Goal: Information Seeking & Learning: Learn about a topic

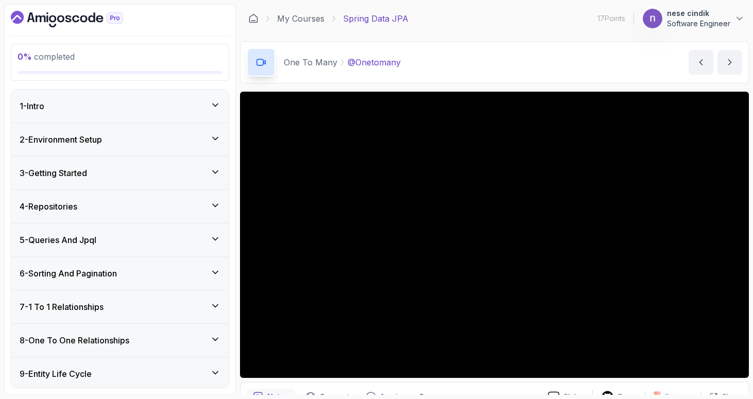
scroll to position [310, 0]
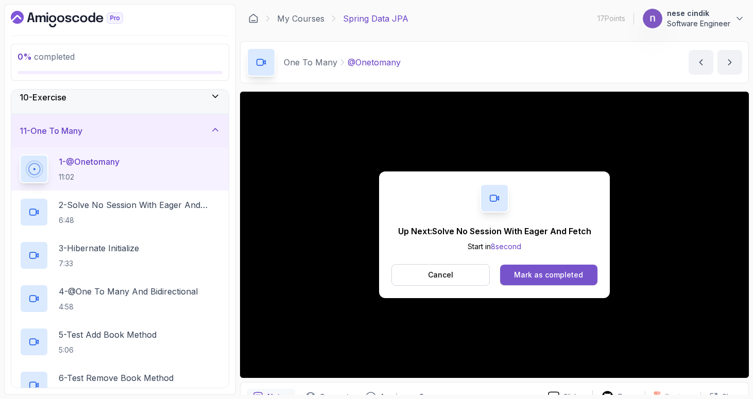
click at [539, 283] on button "Mark as completed" at bounding box center [548, 275] width 97 height 21
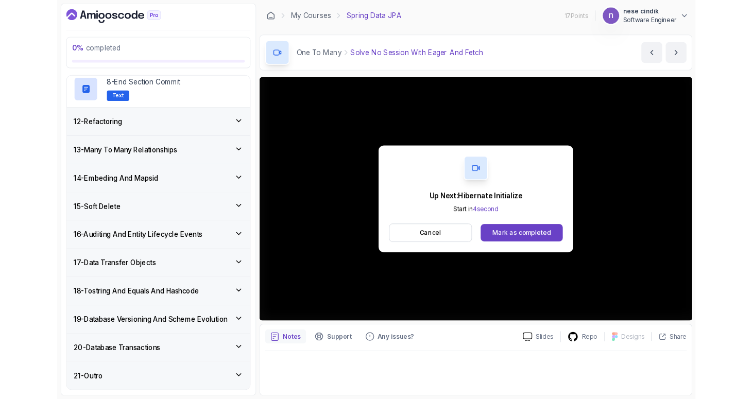
scroll to position [750, 0]
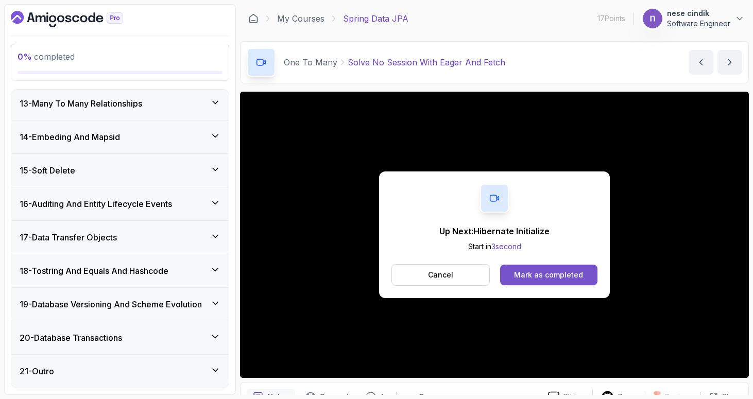
click at [581, 273] on div "Mark as completed" at bounding box center [548, 275] width 69 height 10
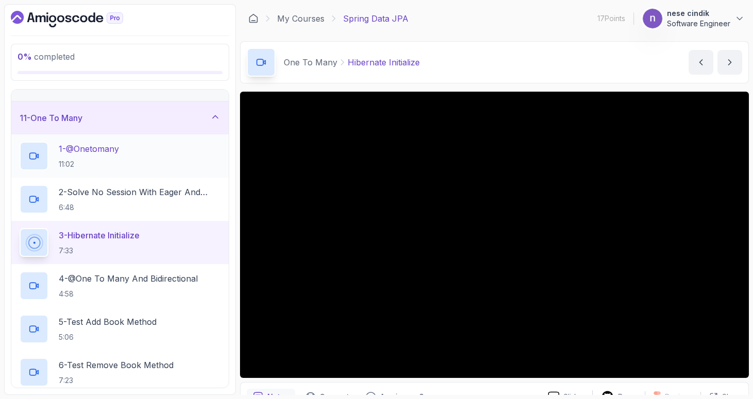
scroll to position [322, 0]
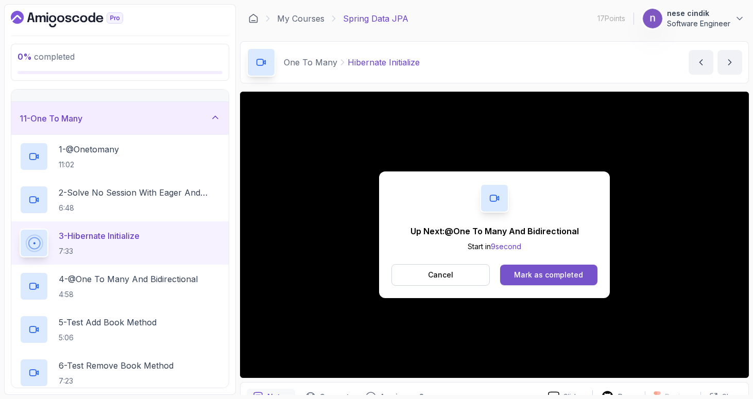
click at [537, 281] on button "Mark as completed" at bounding box center [548, 275] width 97 height 21
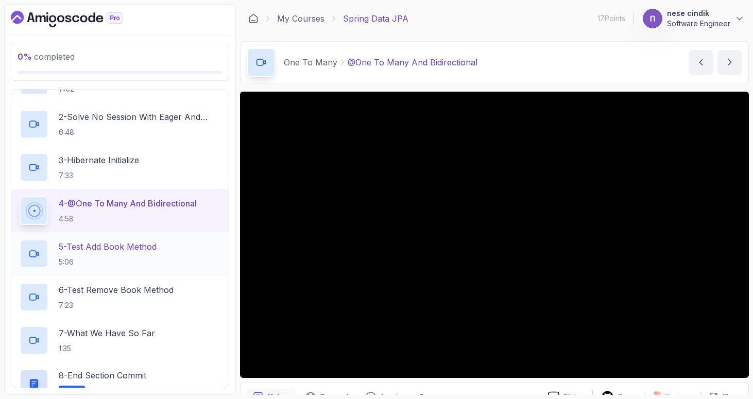
scroll to position [399, 0]
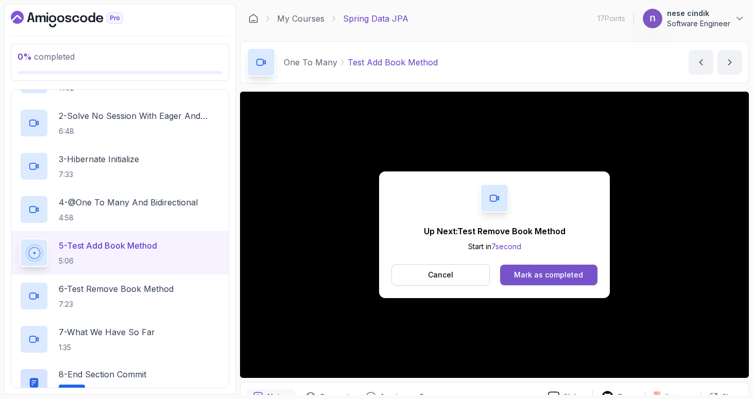
click at [549, 281] on button "Mark as completed" at bounding box center [548, 275] width 97 height 21
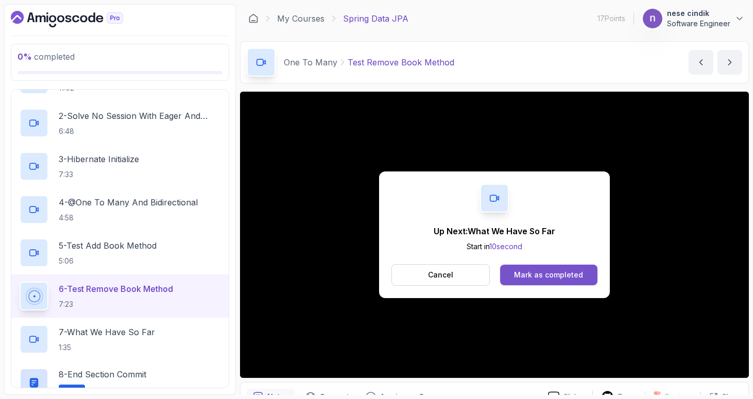
click at [536, 284] on button "Mark as completed" at bounding box center [548, 275] width 97 height 21
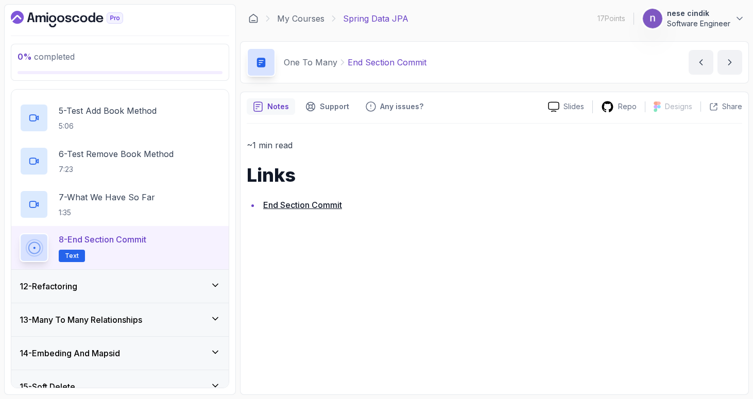
click at [116, 276] on div "12 - Refactoring" at bounding box center [119, 286] width 217 height 33
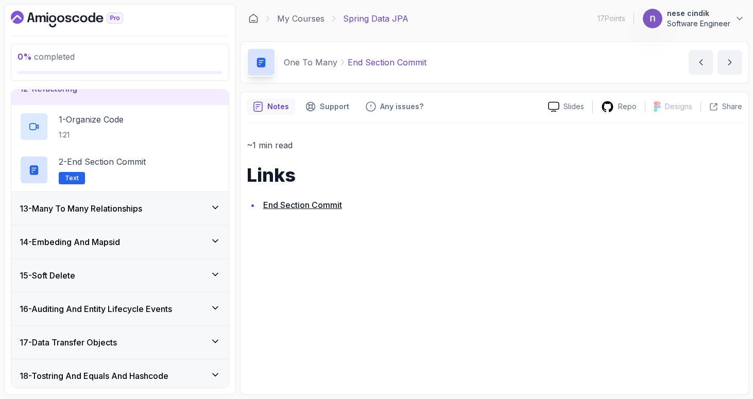
scroll to position [308, 0]
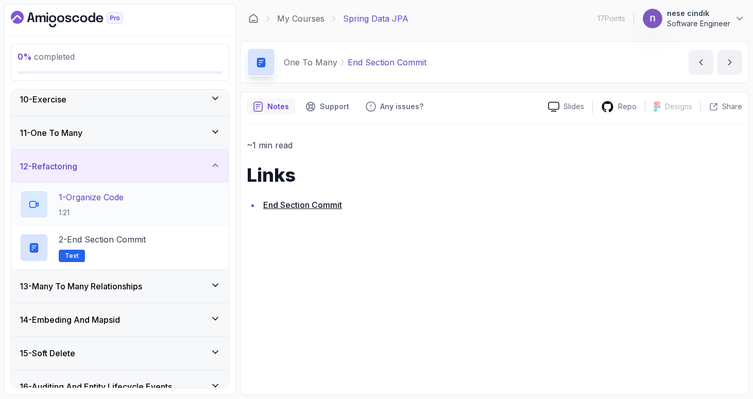
click at [109, 198] on p "1 - Organize Code" at bounding box center [91, 197] width 65 height 12
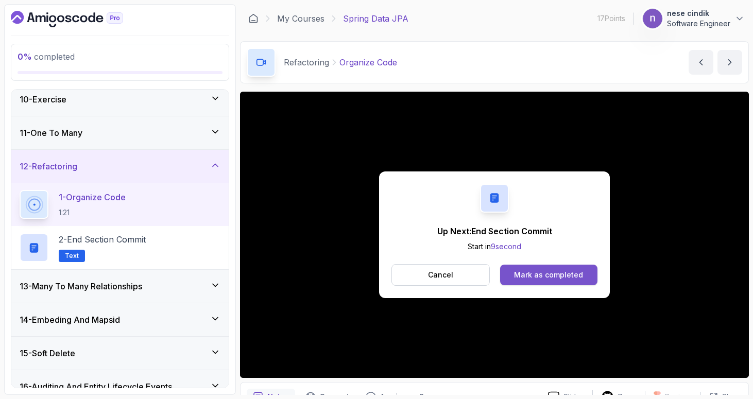
click at [570, 281] on button "Mark as completed" at bounding box center [548, 275] width 97 height 21
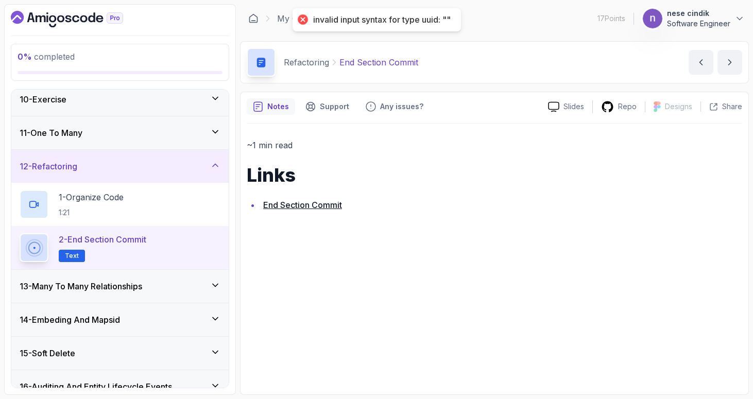
click at [90, 282] on h3 "13 - Many To Many Relationships" at bounding box center [81, 286] width 123 height 12
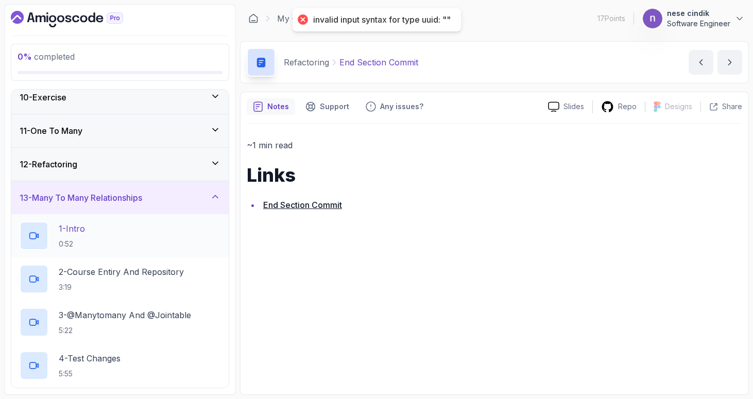
scroll to position [310, 0]
click at [125, 242] on div "1 - Intro 0:52" at bounding box center [120, 235] width 201 height 29
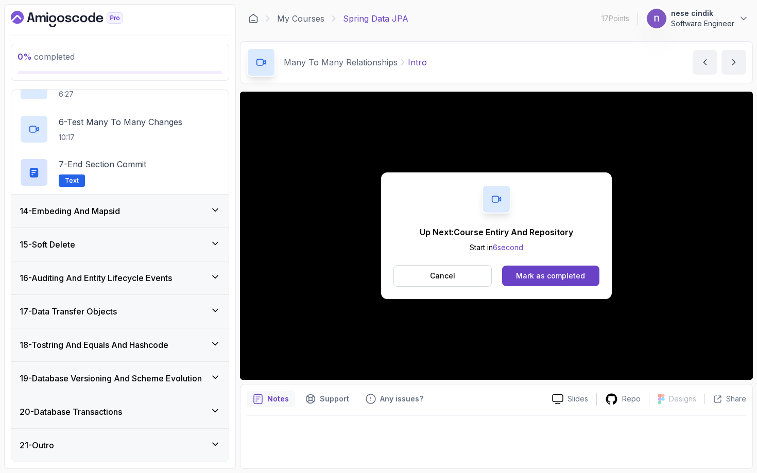
scroll to position [707, 0]
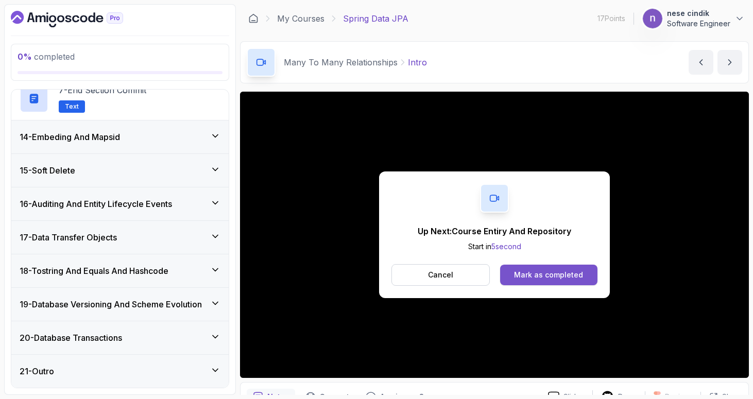
click at [553, 270] on div "Mark as completed" at bounding box center [548, 275] width 69 height 10
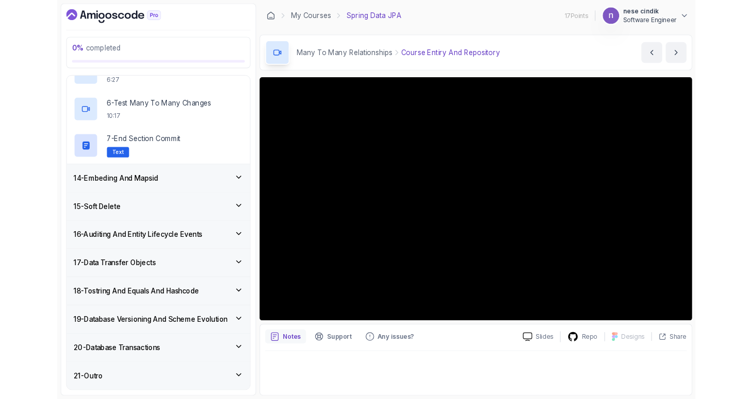
scroll to position [707, 0]
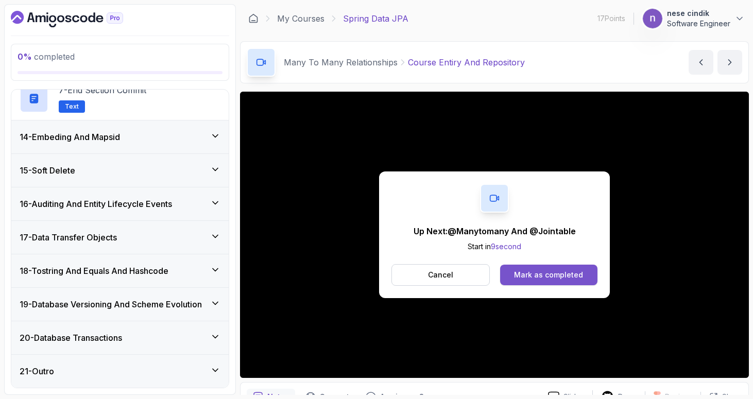
click at [574, 277] on div "Mark as completed" at bounding box center [548, 275] width 69 height 10
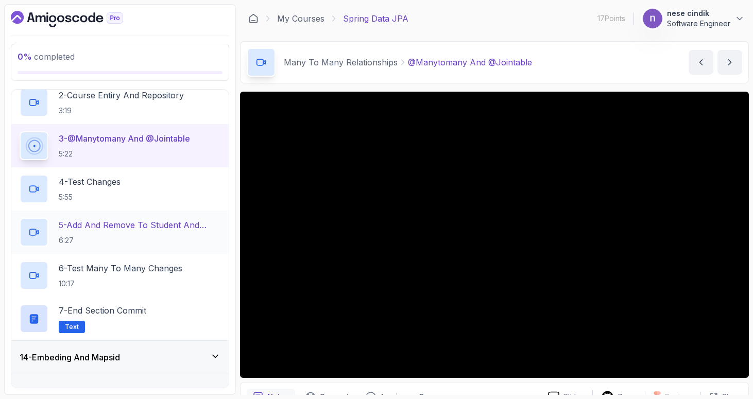
scroll to position [446, 0]
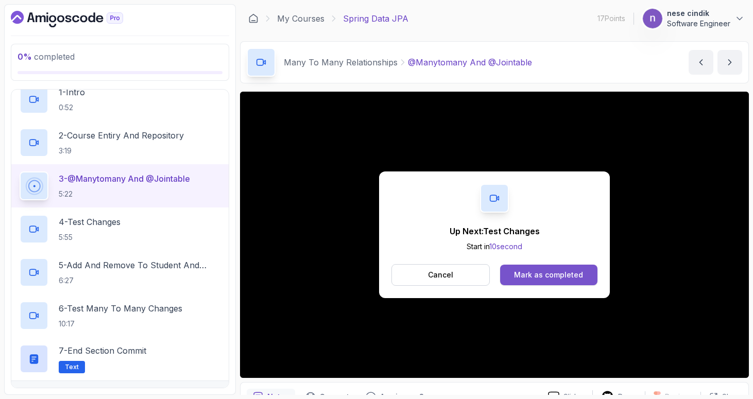
click at [565, 271] on div "Mark as completed" at bounding box center [548, 275] width 69 height 10
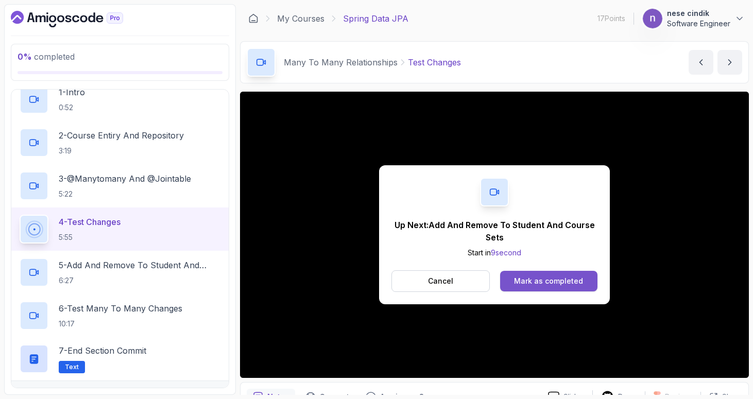
click at [547, 273] on button "Mark as completed" at bounding box center [548, 281] width 97 height 21
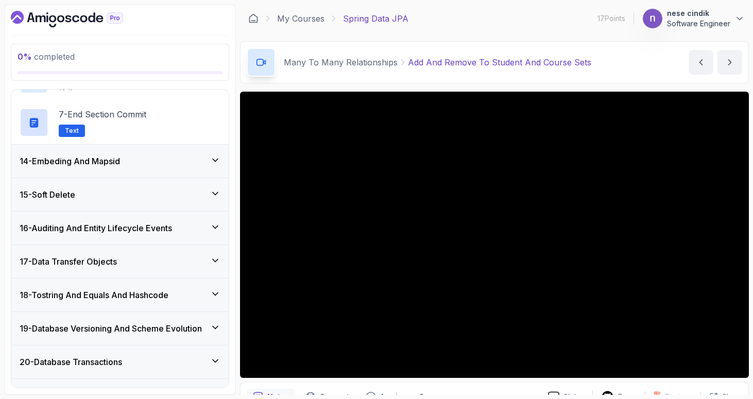
scroll to position [619, 0]
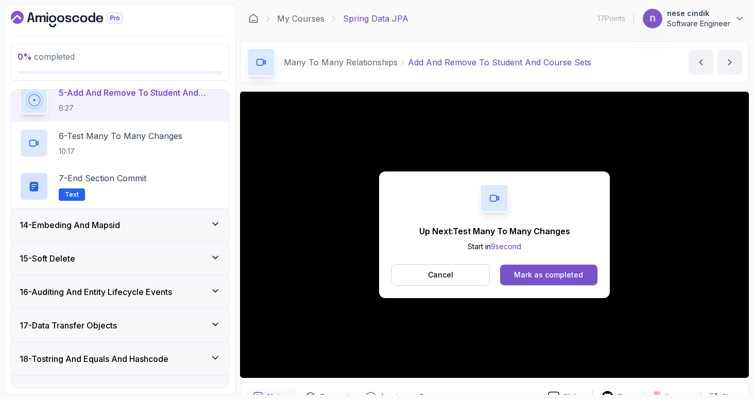
click at [545, 271] on div "Mark as completed" at bounding box center [548, 275] width 69 height 10
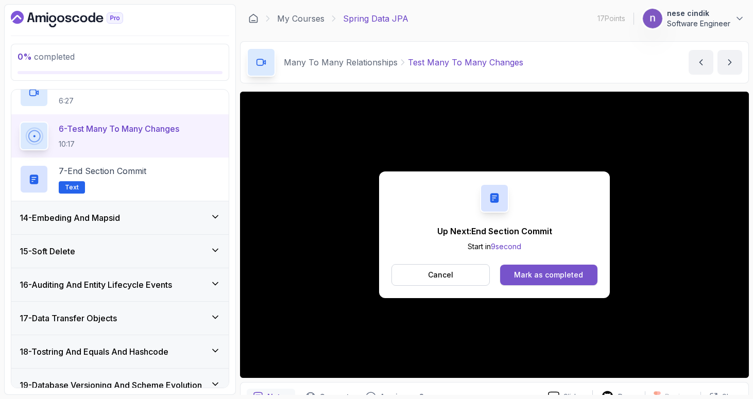
click at [568, 274] on div "Mark as completed" at bounding box center [548, 275] width 69 height 10
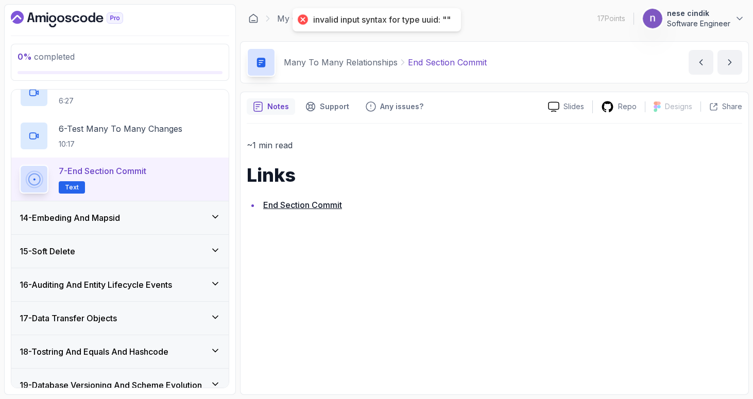
click at [172, 216] on div "14 - Embeding And Mapsid" at bounding box center [120, 218] width 201 height 12
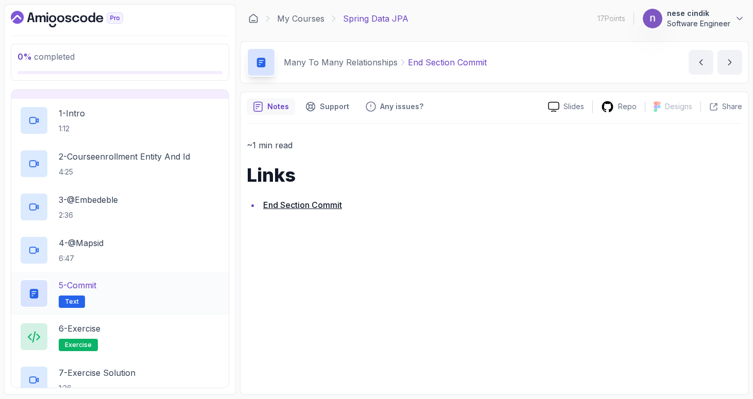
scroll to position [441, 0]
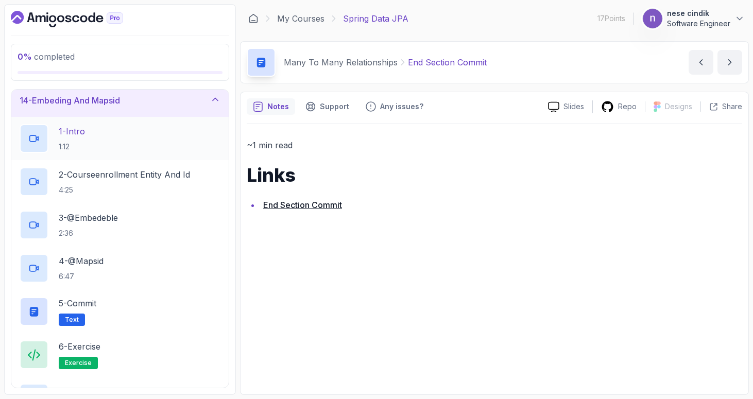
click at [121, 146] on div "1 - Intro 1:12" at bounding box center [120, 138] width 201 height 29
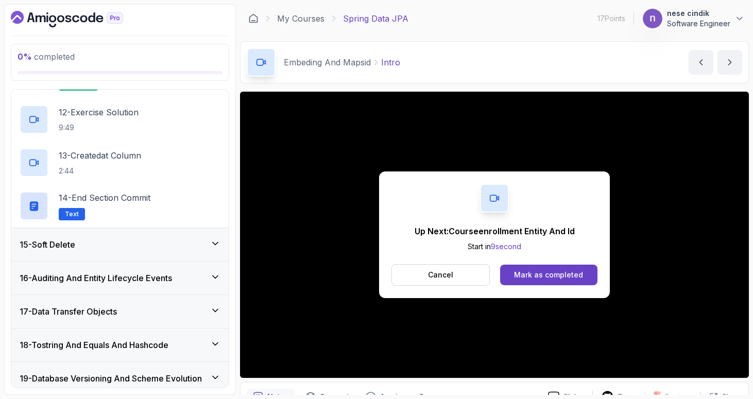
scroll to position [1009, 0]
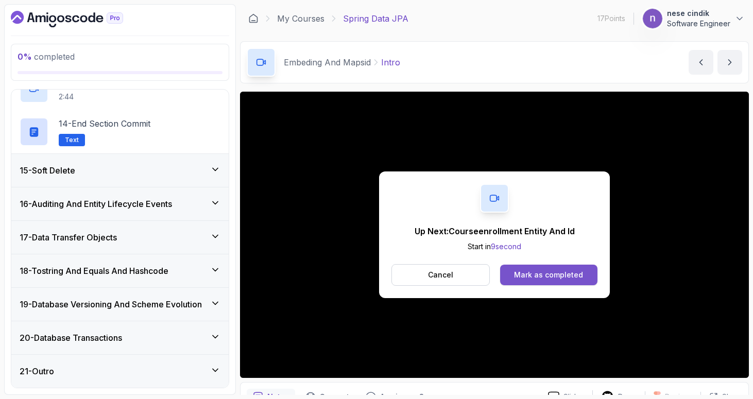
click at [533, 283] on button "Mark as completed" at bounding box center [548, 275] width 97 height 21
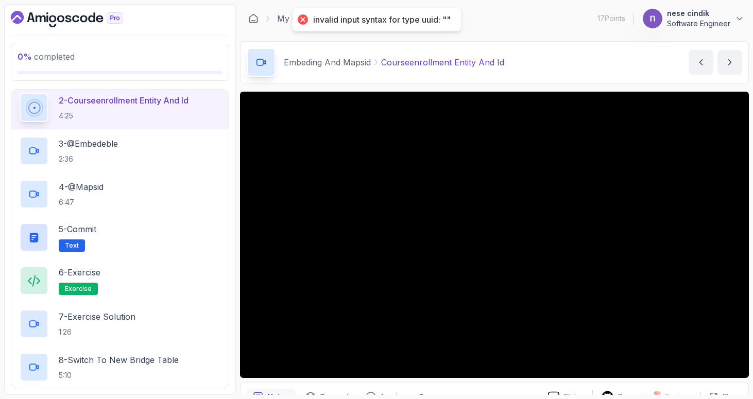
scroll to position [381, 0]
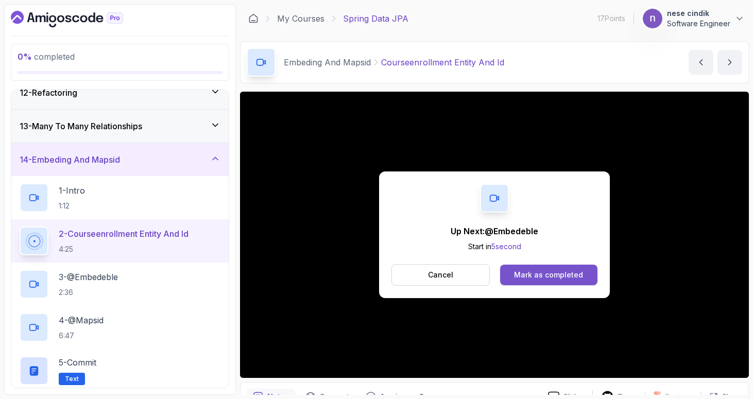
click at [559, 270] on div "Mark as completed" at bounding box center [548, 275] width 69 height 10
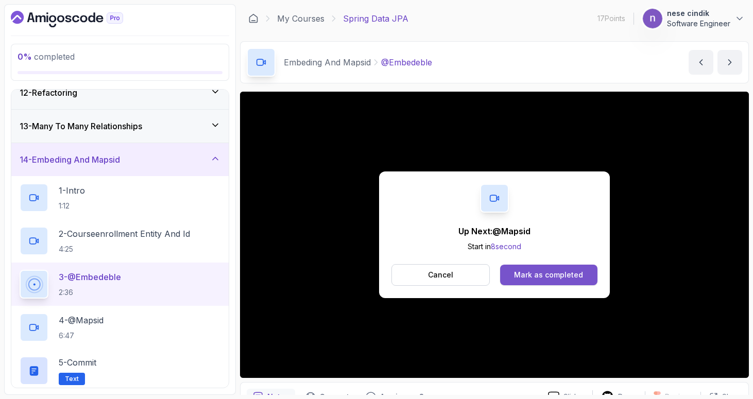
click at [560, 270] on div "Mark as completed" at bounding box center [548, 275] width 69 height 10
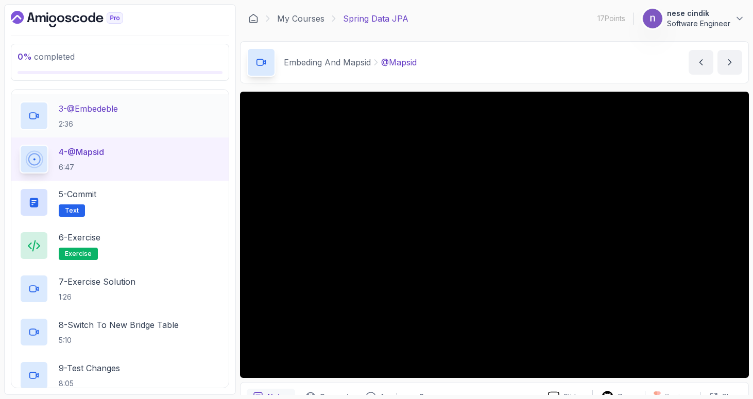
scroll to position [527, 0]
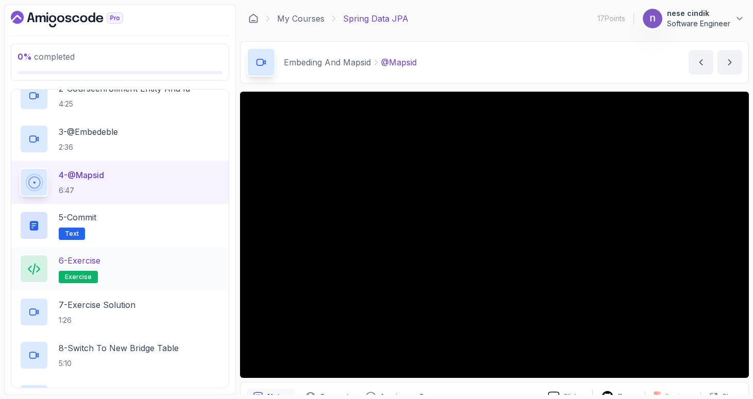
click at [107, 281] on div "6 - Exercise exercise" at bounding box center [120, 268] width 201 height 29
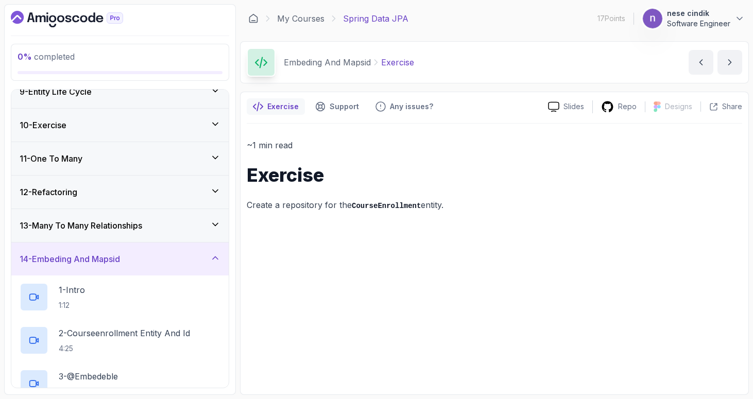
scroll to position [180, 0]
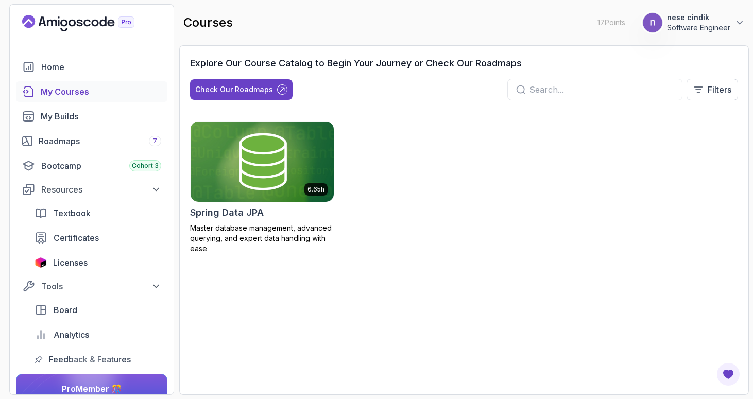
click at [259, 170] on img at bounding box center [262, 161] width 150 height 84
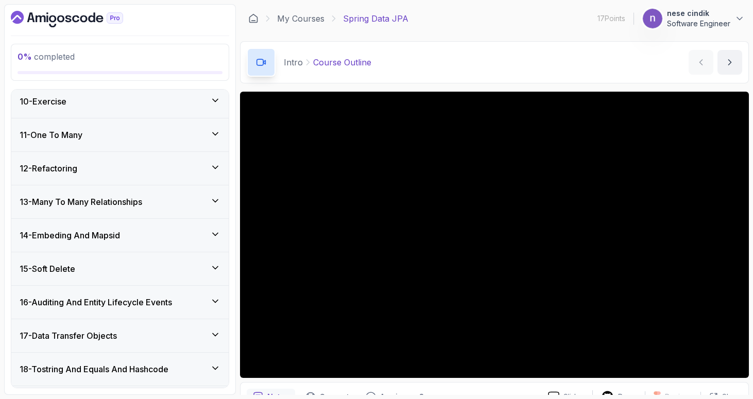
scroll to position [577, 0]
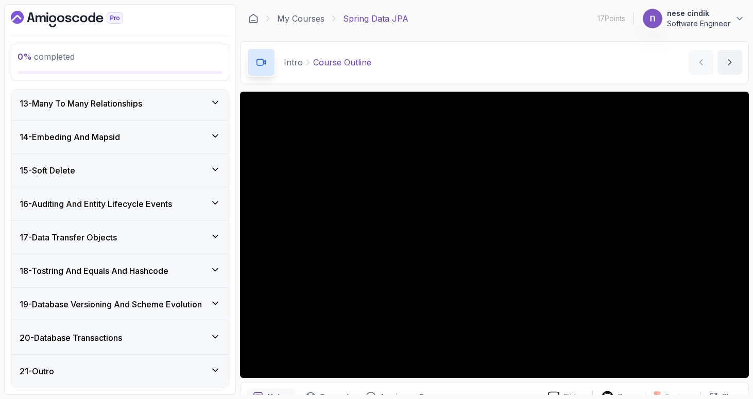
click at [126, 142] on div "14 - Embeding And Mapsid" at bounding box center [120, 137] width 201 height 12
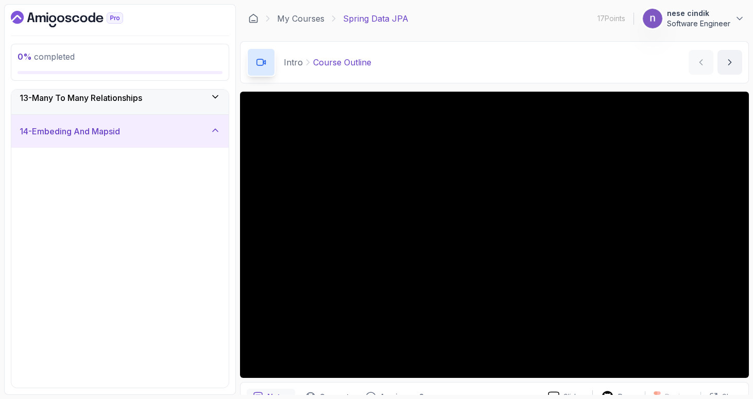
scroll to position [404, 0]
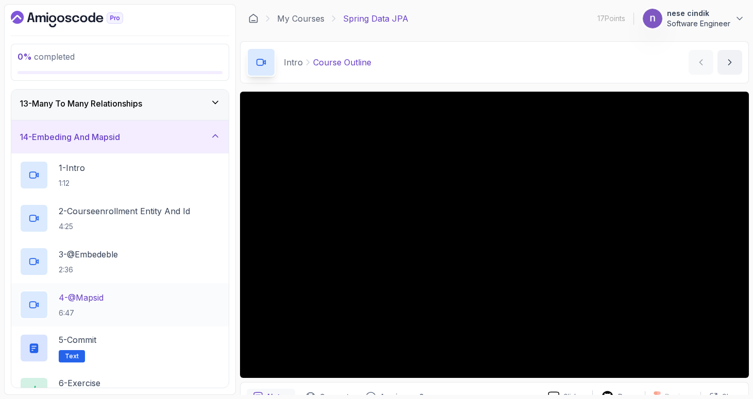
click at [118, 308] on div "4 - @Mapsid 6:47" at bounding box center [120, 304] width 201 height 29
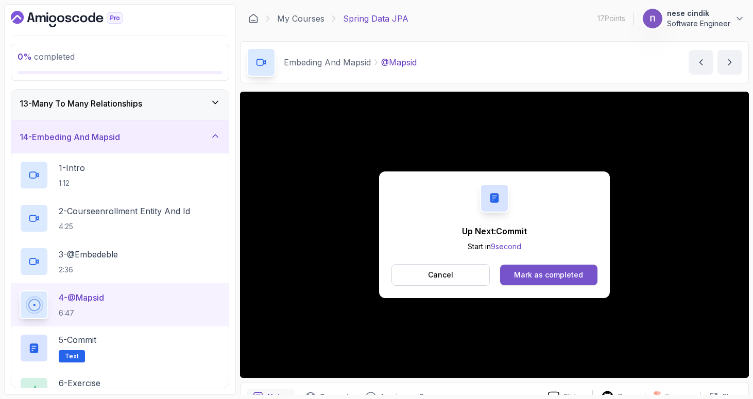
click at [536, 271] on div "Mark as completed" at bounding box center [548, 275] width 69 height 10
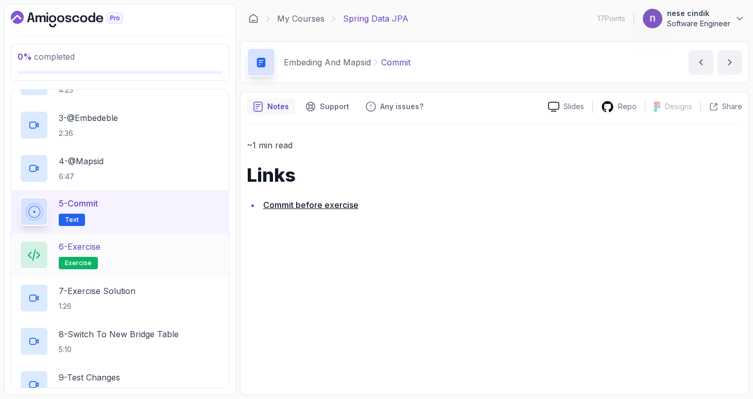
scroll to position [551, 0]
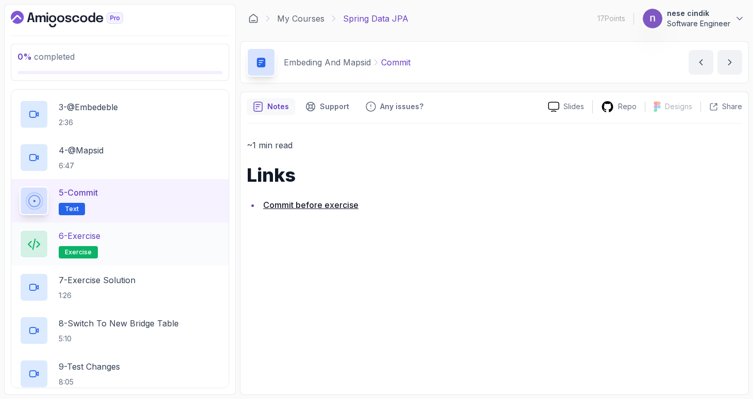
click at [179, 246] on div "6 - Exercise exercise" at bounding box center [120, 244] width 201 height 29
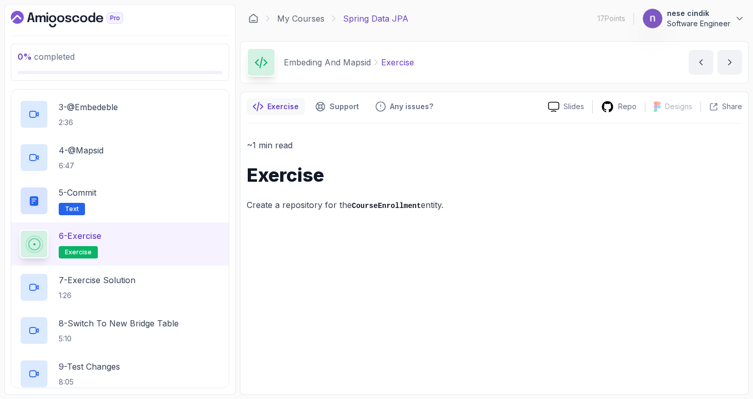
click at [496, 258] on div "~1 min read Exercise Create a repository for the CourseEnrollment entity." at bounding box center [494, 256] width 495 height 265
click at [117, 275] on p "7 - Exercise Solution" at bounding box center [97, 280] width 77 height 12
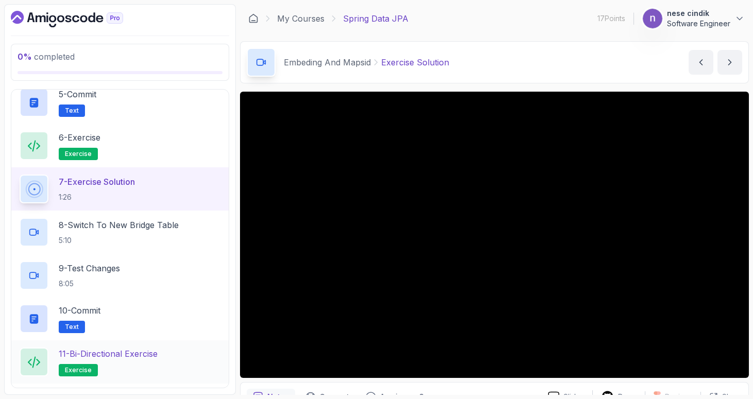
scroll to position [650, 0]
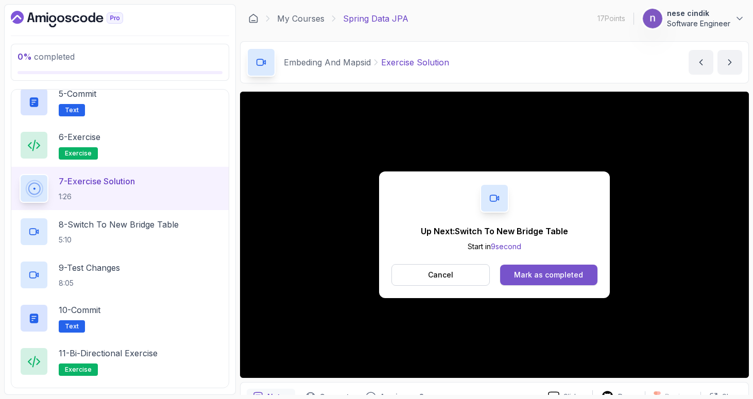
click at [562, 270] on div "Mark as completed" at bounding box center [548, 275] width 69 height 10
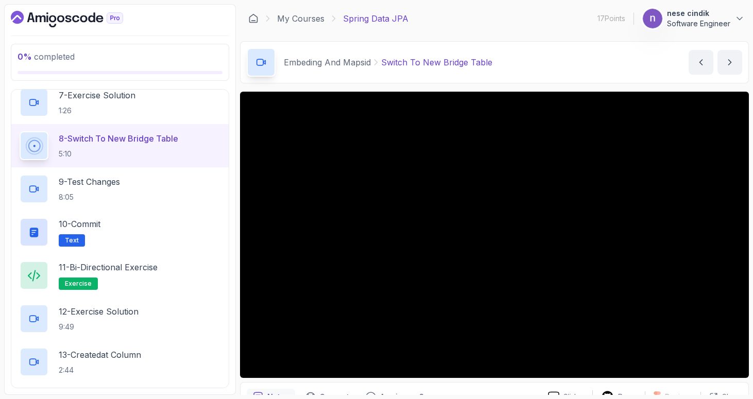
scroll to position [368, 0]
